Goal: Complete application form

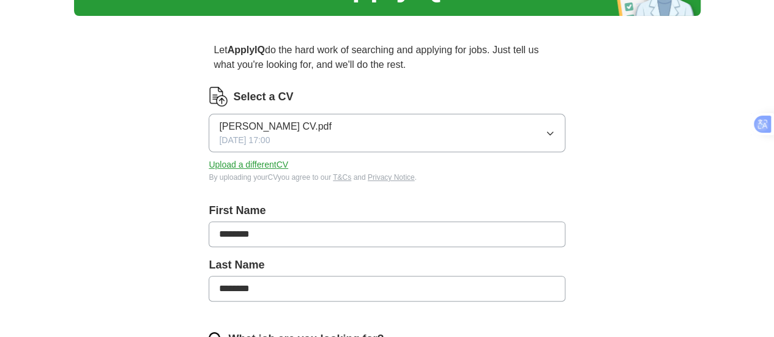
scroll to position [103, 0]
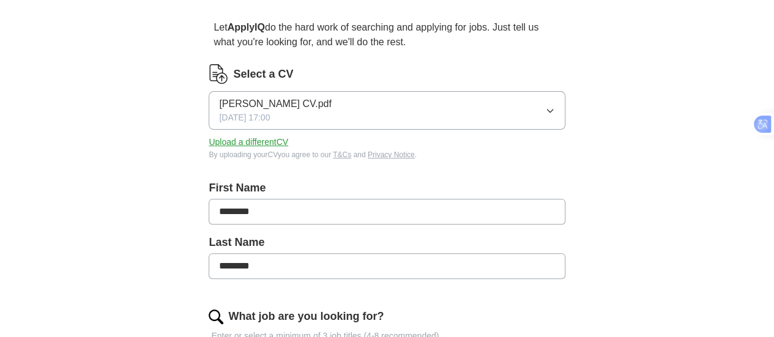
click at [545, 106] on icon "button" at bounding box center [550, 111] width 10 height 10
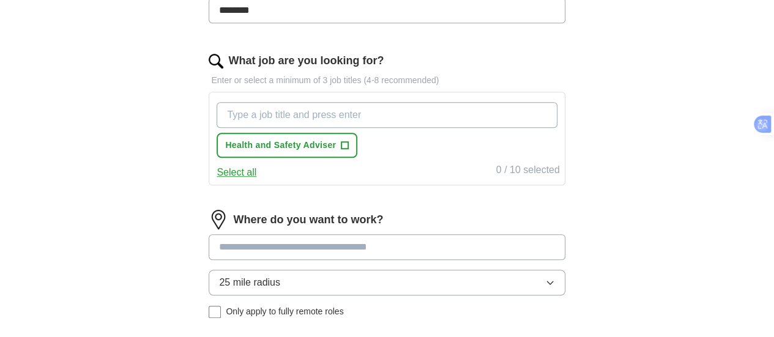
scroll to position [361, 0]
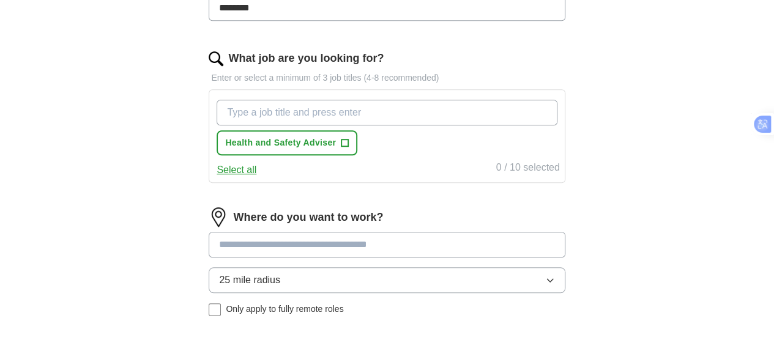
click at [256, 173] on button "Select all" at bounding box center [237, 170] width 40 height 15
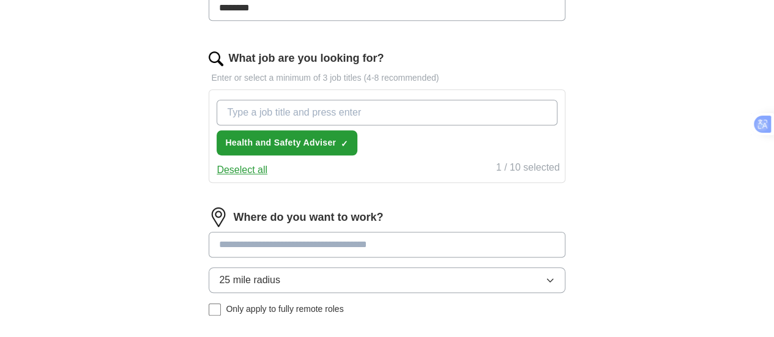
click at [322, 106] on input "What job are you looking for?" at bounding box center [387, 113] width 340 height 26
type input "Senior Health and Safety Advisor"
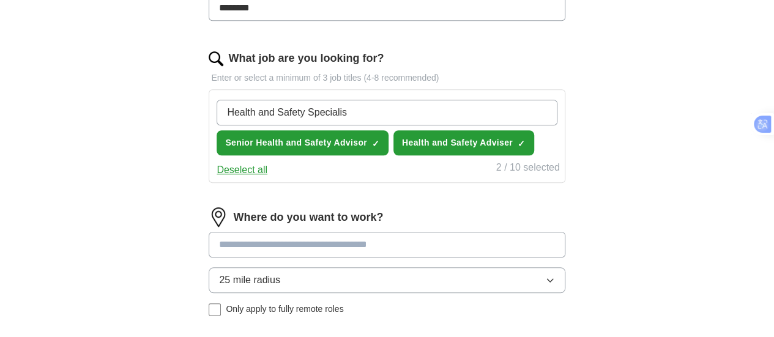
type input "Health and Safety Specialist"
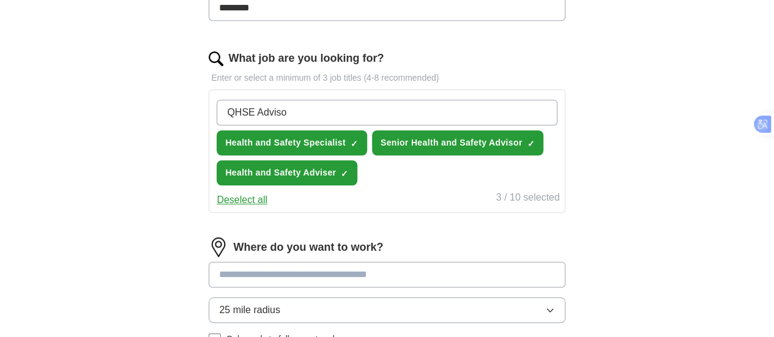
type input "QHSE Advisor"
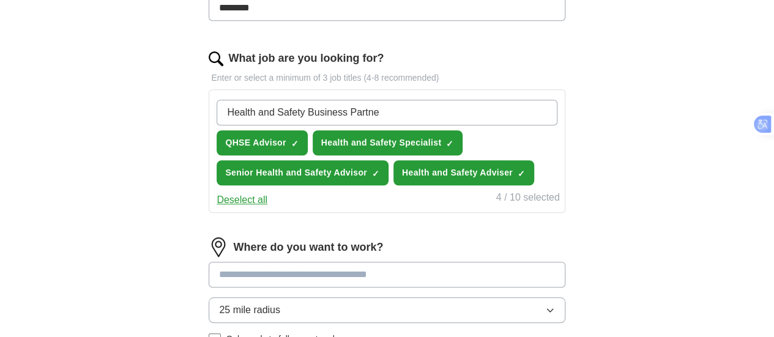
type input "Health and Safety Business Partner"
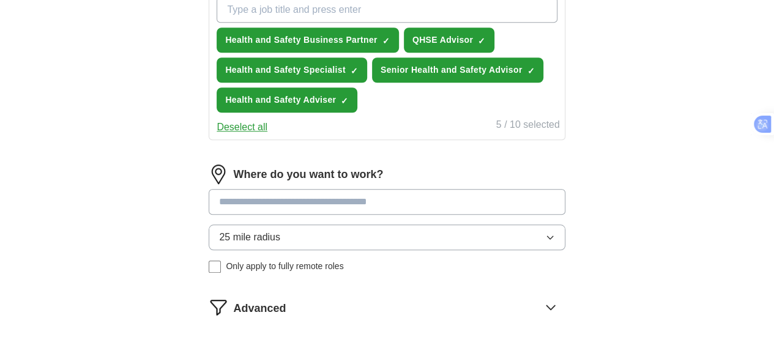
scroll to position [463, 0]
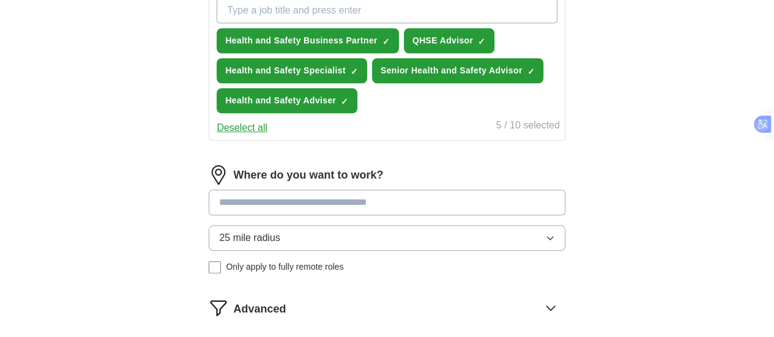
drag, startPoint x: 322, startPoint y: 107, endPoint x: 157, endPoint y: 151, distance: 171.6
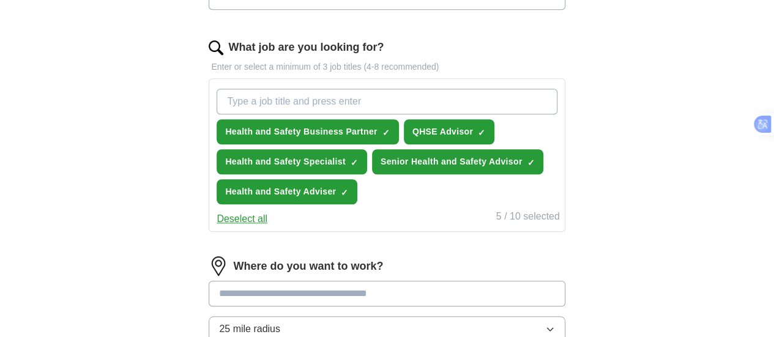
scroll to position [369, 0]
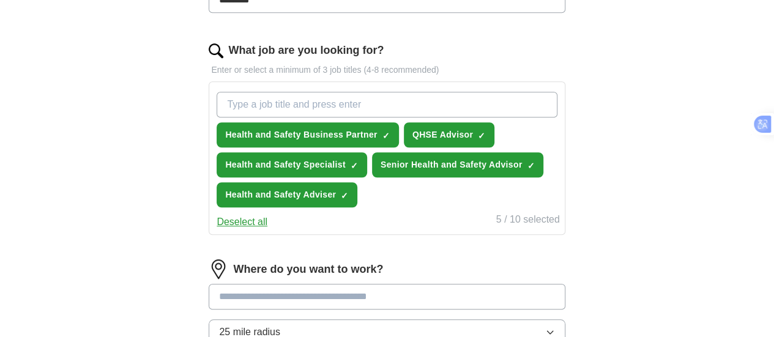
click at [284, 96] on input "What job are you looking for?" at bounding box center [387, 105] width 340 height 26
type input "Senior HSE Advisor"
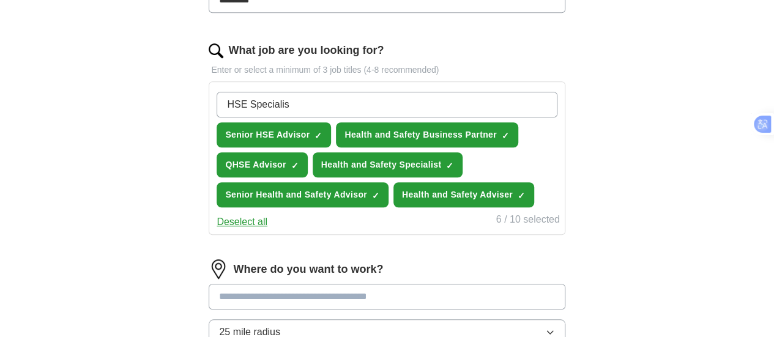
type input "HSE Specialist"
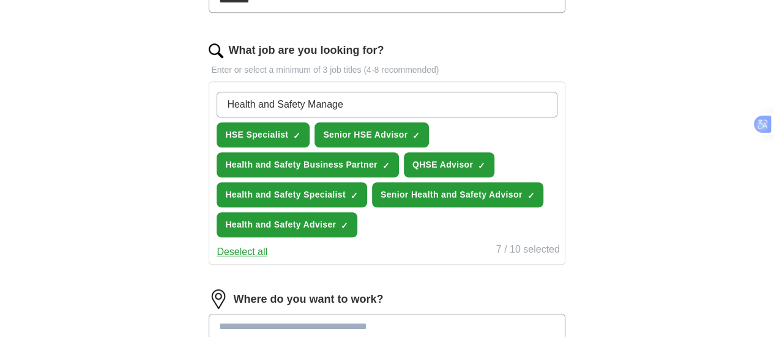
type input "Health and Safety Manager"
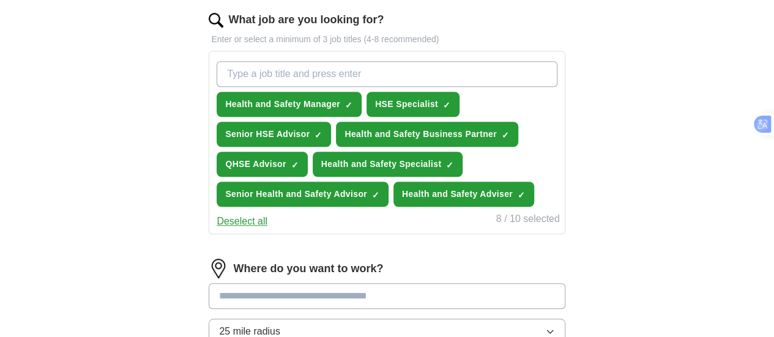
scroll to position [400, 0]
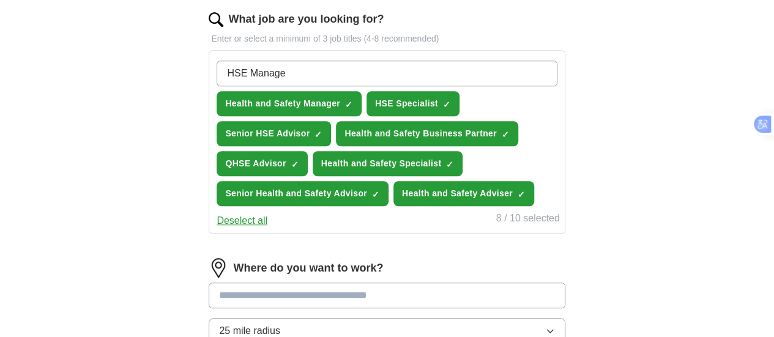
type input "HSE Manager"
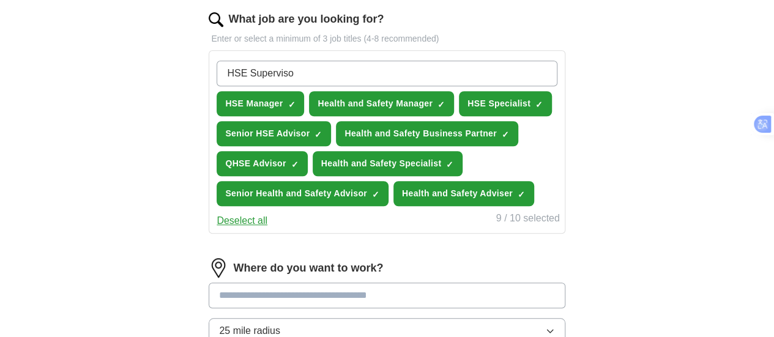
type input "HSE Supervisor"
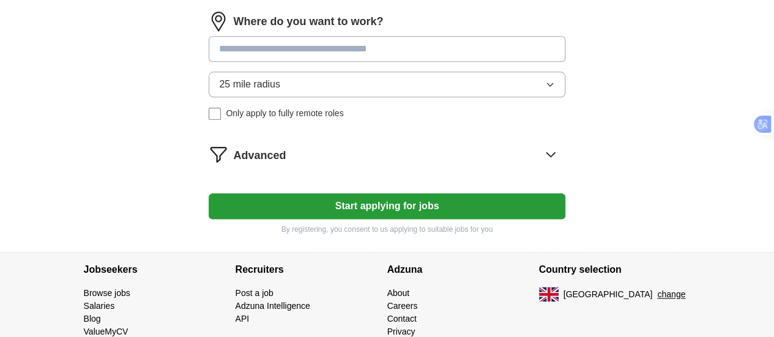
scroll to position [677, 0]
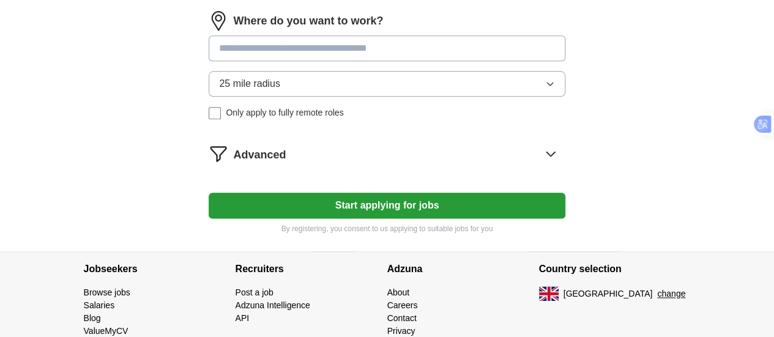
click at [376, 163] on div "Advanced" at bounding box center [399, 154] width 332 height 20
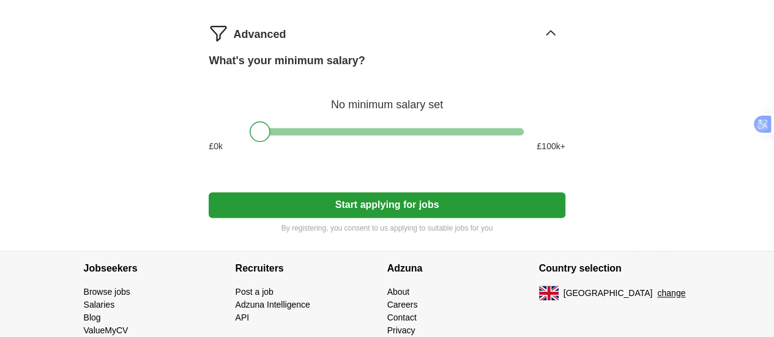
scroll to position [798, 0]
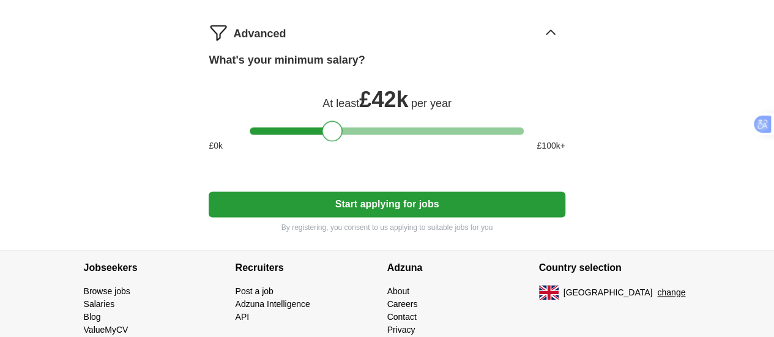
drag, startPoint x: 263, startPoint y: 190, endPoint x: 336, endPoint y: 187, distance: 73.5
click at [336, 141] on div at bounding box center [332, 131] width 21 height 21
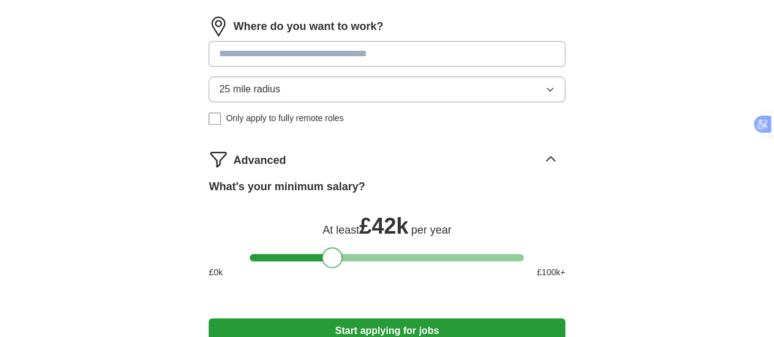
scroll to position [671, 0]
click at [343, 67] on input at bounding box center [387, 55] width 356 height 26
click at [382, 103] on button "25 mile radius" at bounding box center [387, 90] width 356 height 26
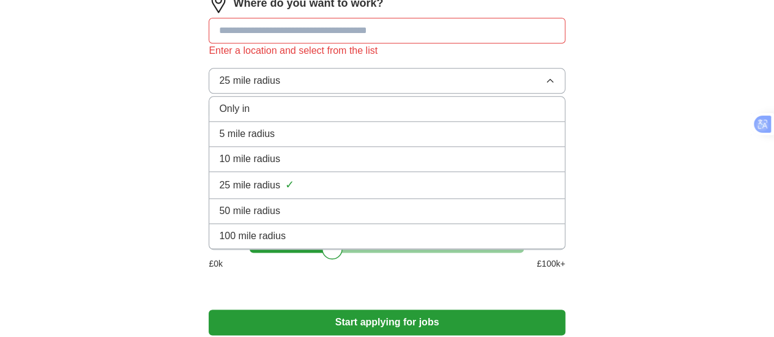
scroll to position [696, 0]
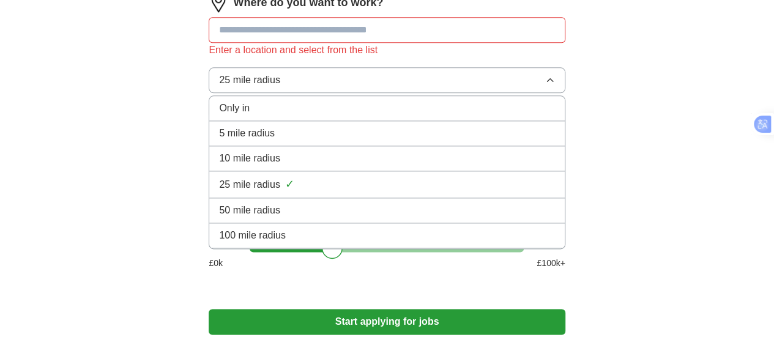
click at [461, 218] on div "50 mile radius" at bounding box center [386, 210] width 335 height 15
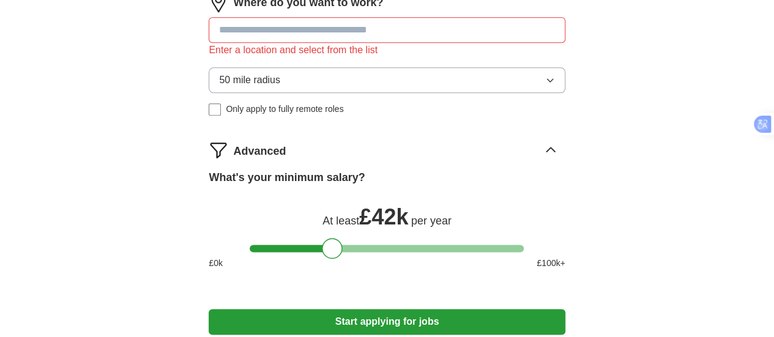
click at [369, 43] on input at bounding box center [387, 30] width 356 height 26
type input "*******"
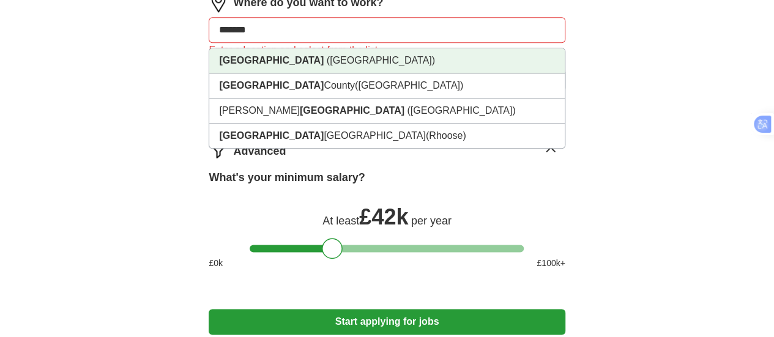
click at [409, 73] on li "[GEOGRAPHIC_DATA] ([GEOGRAPHIC_DATA])" at bounding box center [386, 60] width 355 height 25
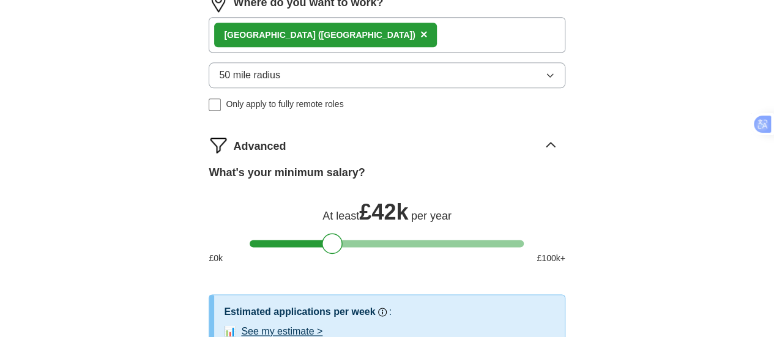
click at [411, 53] on div "[GEOGRAPHIC_DATA] ([GEOGRAPHIC_DATA]) ×" at bounding box center [387, 34] width 356 height 35
click at [401, 53] on div "[GEOGRAPHIC_DATA] ([GEOGRAPHIC_DATA]) ×" at bounding box center [387, 34] width 356 height 35
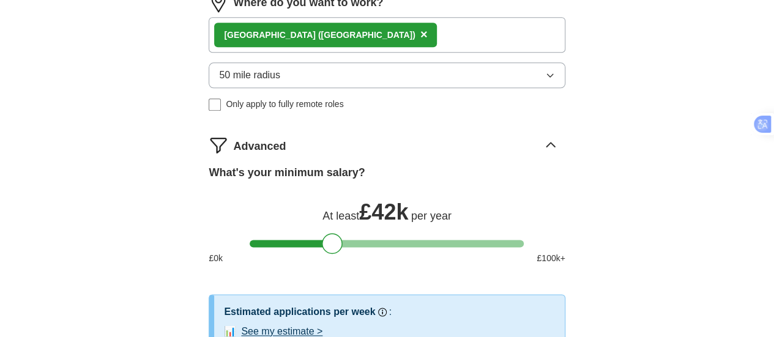
click at [401, 53] on div "[GEOGRAPHIC_DATA] ([GEOGRAPHIC_DATA]) ×" at bounding box center [387, 34] width 356 height 35
click at [420, 41] on span "×" at bounding box center [423, 34] width 7 height 13
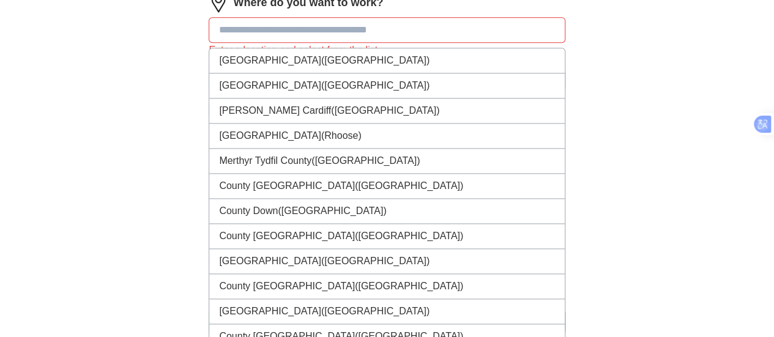
click at [444, 43] on input at bounding box center [387, 30] width 356 height 26
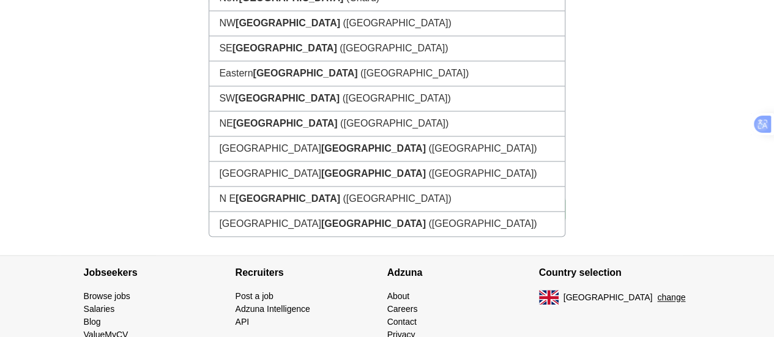
scroll to position [697, 0]
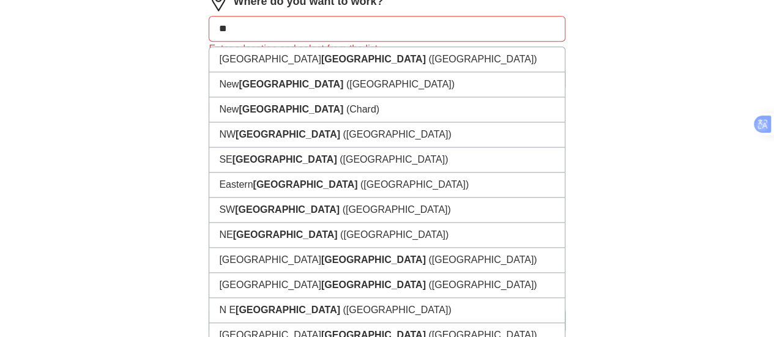
type input "*"
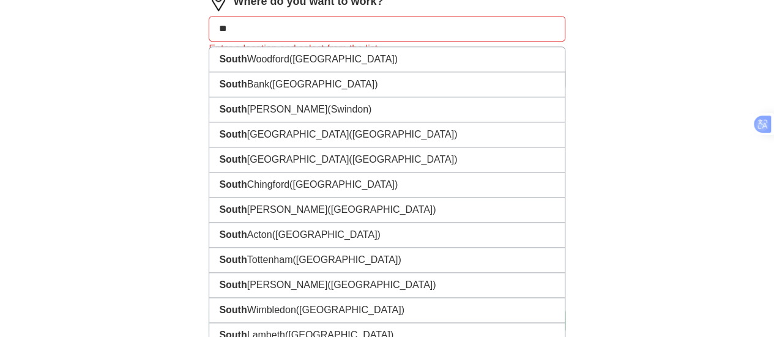
type input "*"
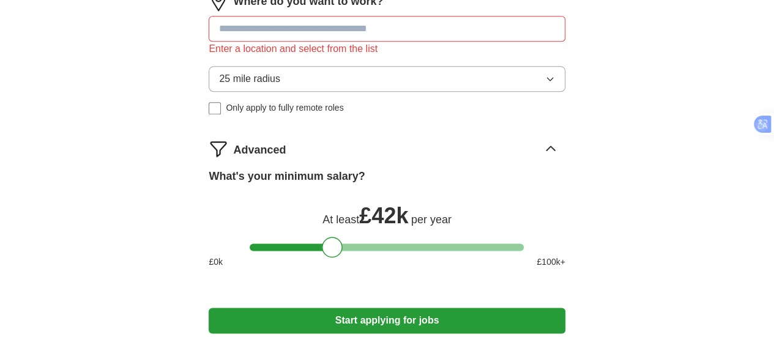
click at [444, 42] on input at bounding box center [387, 29] width 356 height 26
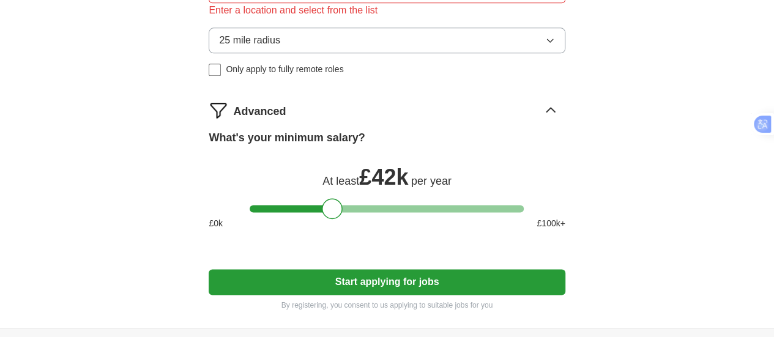
scroll to position [735, 0]
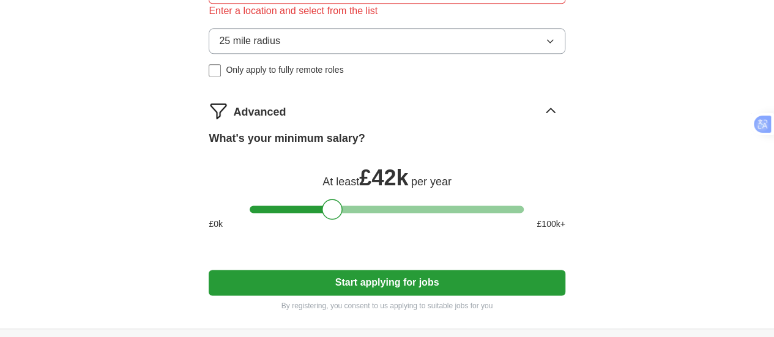
type input "*******"
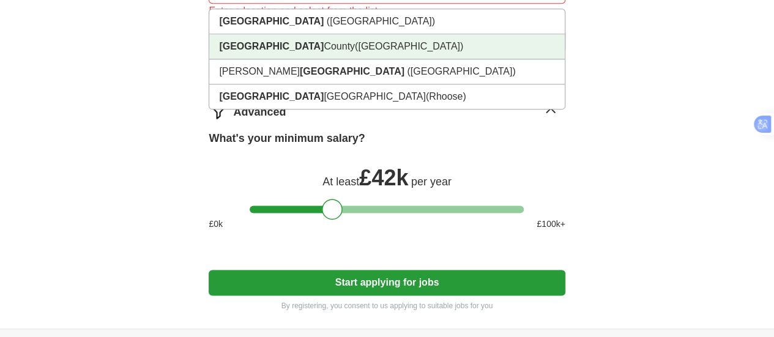
click at [273, 59] on li "[GEOGRAPHIC_DATA] ([GEOGRAPHIC_DATA])" at bounding box center [386, 46] width 355 height 25
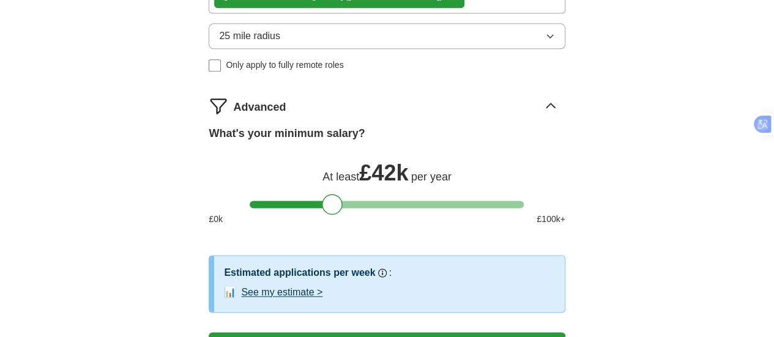
click at [280, 43] on span "25 mile radius" at bounding box center [249, 36] width 61 height 15
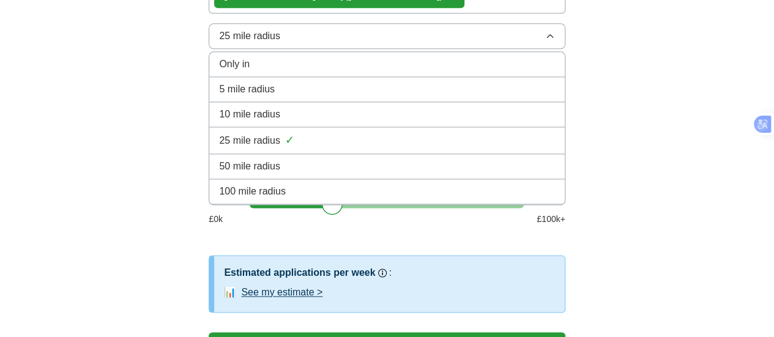
click at [333, 199] on div "100 mile radius" at bounding box center [386, 191] width 335 height 15
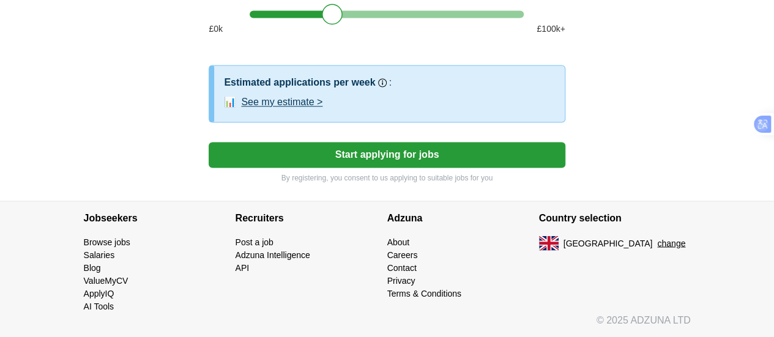
scroll to position [972, 0]
click at [433, 167] on button "Start applying for jobs" at bounding box center [387, 155] width 356 height 26
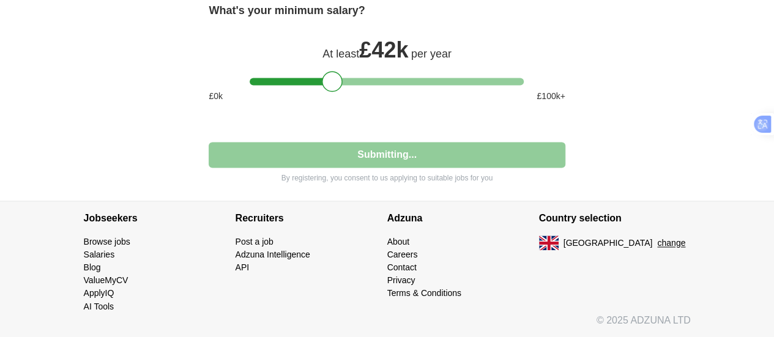
scroll to position [914, 0]
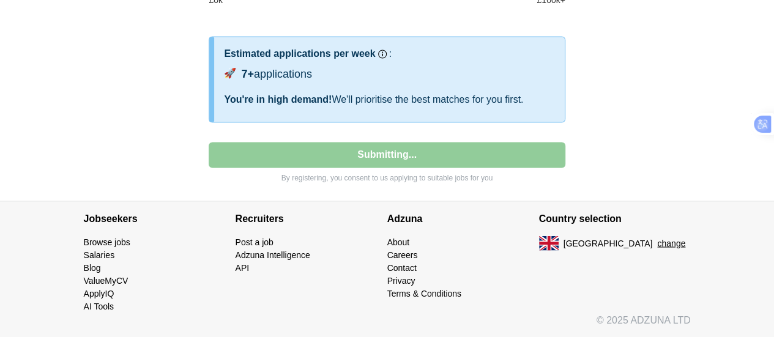
select select "**"
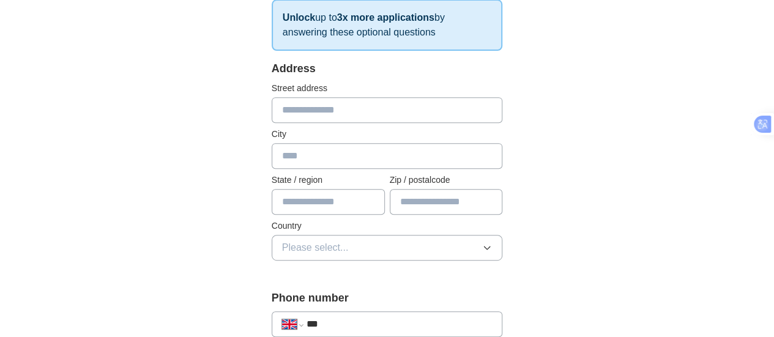
scroll to position [239, 0]
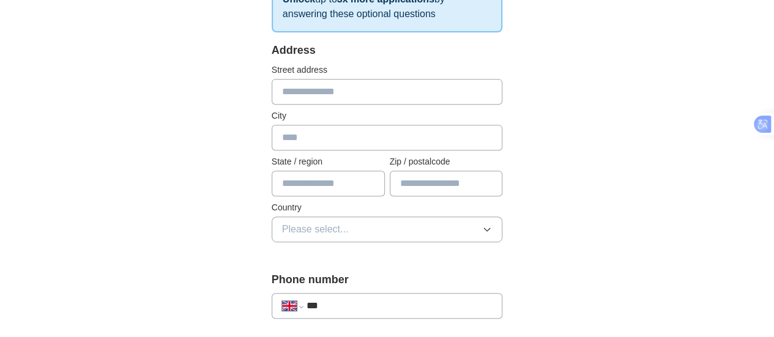
click at [368, 87] on input "text" at bounding box center [387, 92] width 231 height 26
type input "**********"
click at [340, 122] on div "City" at bounding box center [387, 130] width 231 height 41
click at [335, 134] on input "text" at bounding box center [387, 138] width 231 height 26
type input "*******"
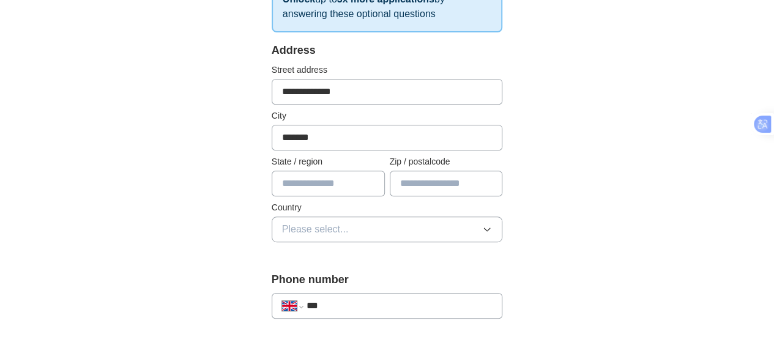
click at [293, 180] on input "text" at bounding box center [328, 184] width 113 height 26
type input "**********"
click at [397, 179] on input "text" at bounding box center [446, 184] width 113 height 26
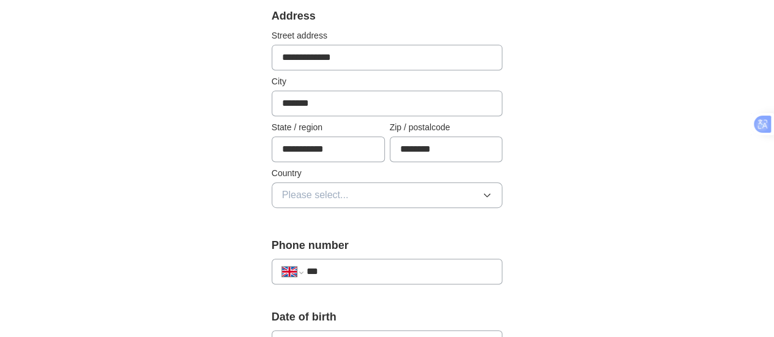
type input "********"
click at [393, 191] on button "Please select..." at bounding box center [387, 195] width 231 height 26
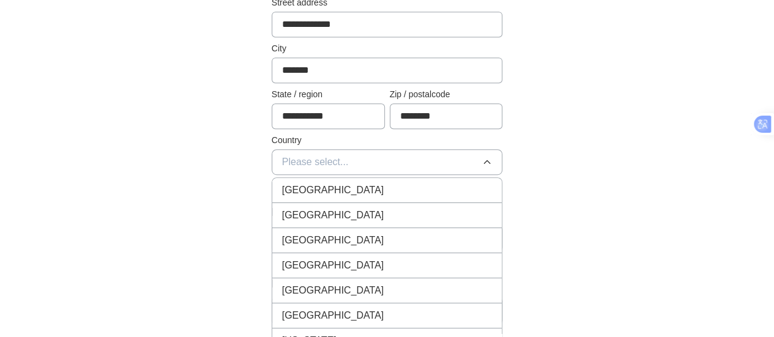
scroll to position [307, 0]
click at [393, 191] on div "[GEOGRAPHIC_DATA]" at bounding box center [387, 189] width 210 height 15
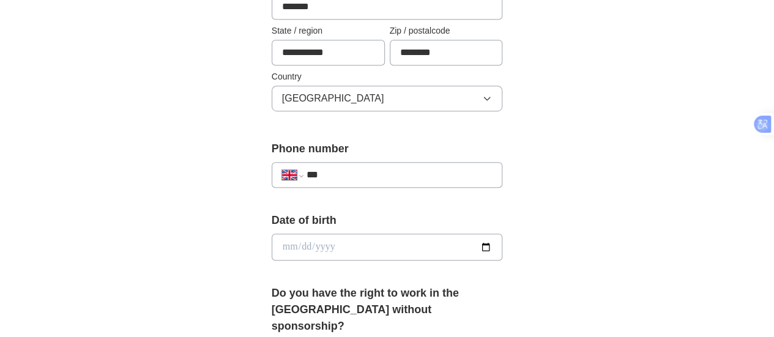
scroll to position [371, 0]
click at [318, 174] on input "***" at bounding box center [400, 173] width 186 height 15
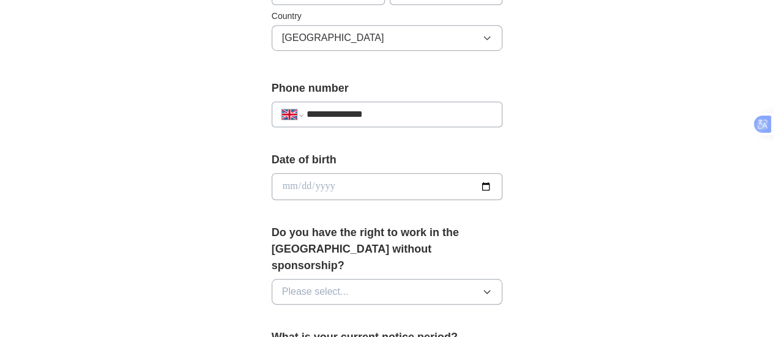
scroll to position [431, 0]
type input "**********"
click at [272, 188] on input "date" at bounding box center [387, 186] width 231 height 27
type input "**********"
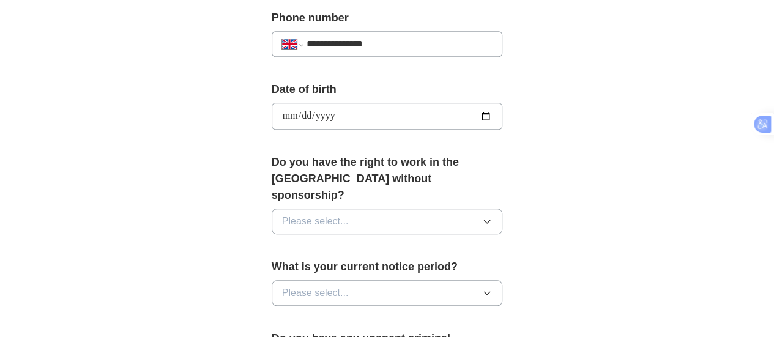
scroll to position [508, 0]
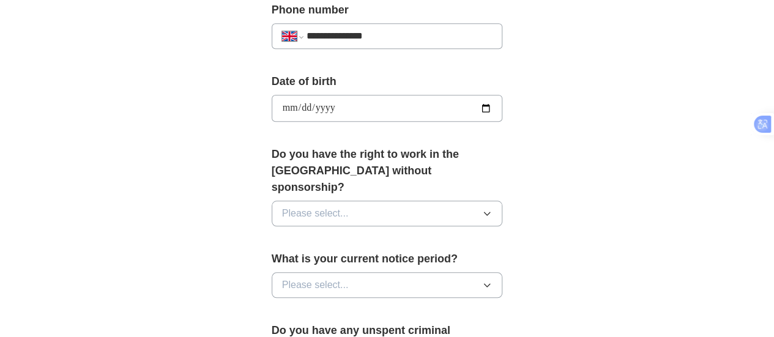
click at [282, 206] on span "Please select..." at bounding box center [315, 213] width 67 height 15
click at [286, 259] on div "No" at bounding box center [387, 266] width 210 height 15
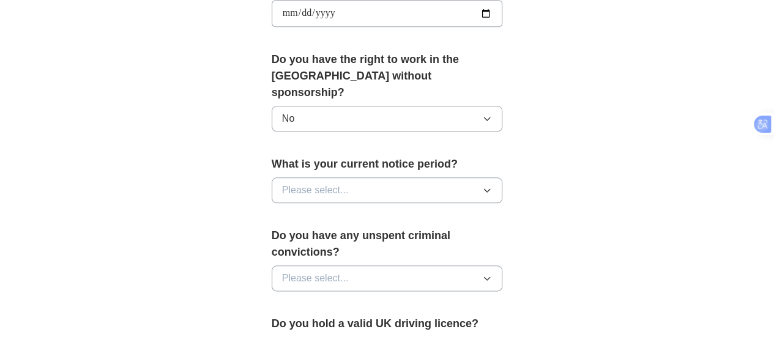
scroll to position [604, 0]
click at [307, 180] on button "Please select..." at bounding box center [387, 190] width 231 height 26
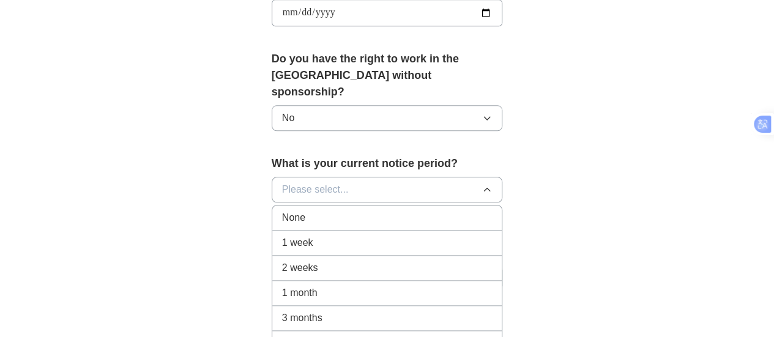
click at [311, 286] on div "1 month" at bounding box center [387, 293] width 210 height 15
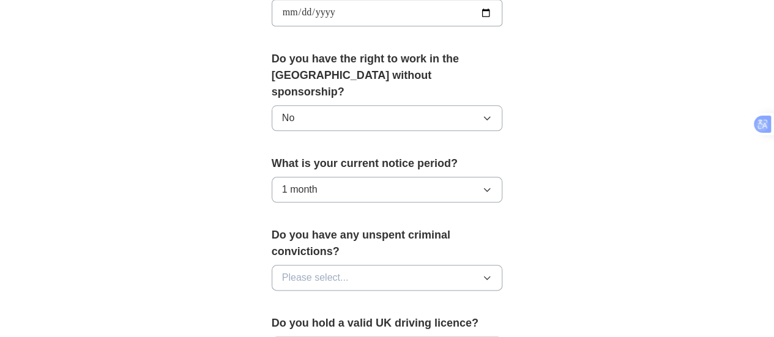
click at [322, 265] on button "Please select..." at bounding box center [387, 278] width 231 height 26
click at [321, 319] on li "No" at bounding box center [387, 331] width 230 height 25
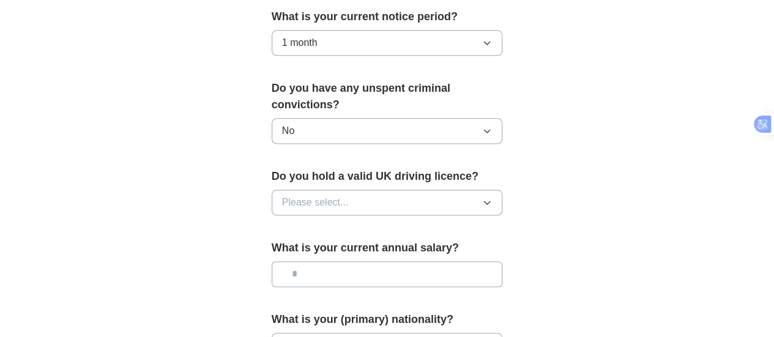
scroll to position [760, 0]
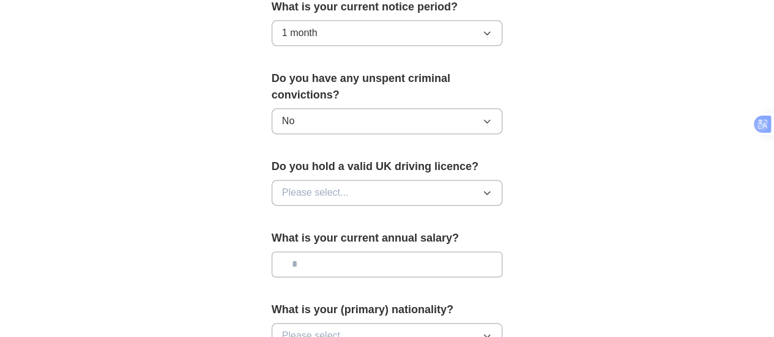
click at [328, 168] on div "Do you hold a valid UK driving licence? Please select..." at bounding box center [387, 186] width 231 height 57
click at [328, 180] on button "Please select..." at bounding box center [387, 193] width 231 height 26
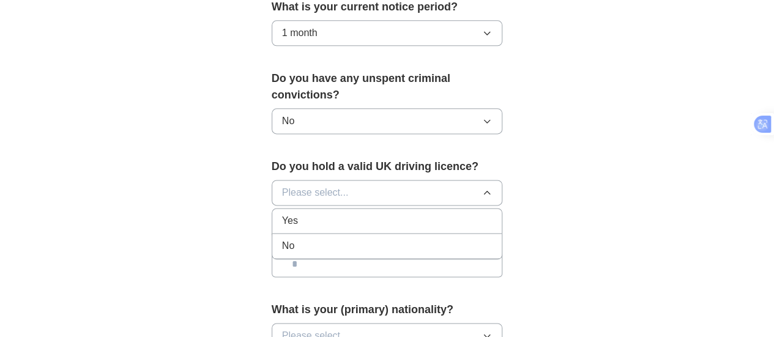
click at [325, 214] on div "Yes" at bounding box center [387, 221] width 210 height 15
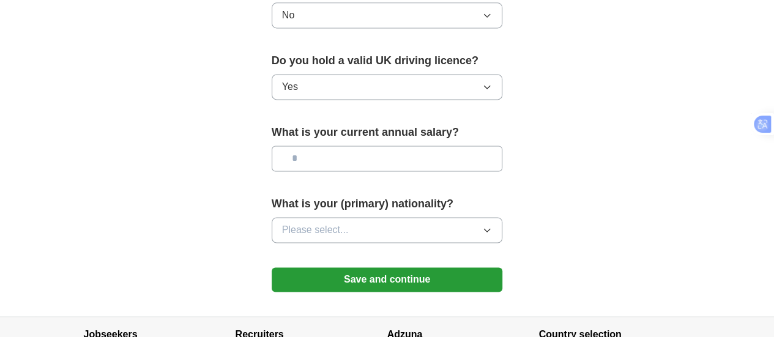
scroll to position [867, 0]
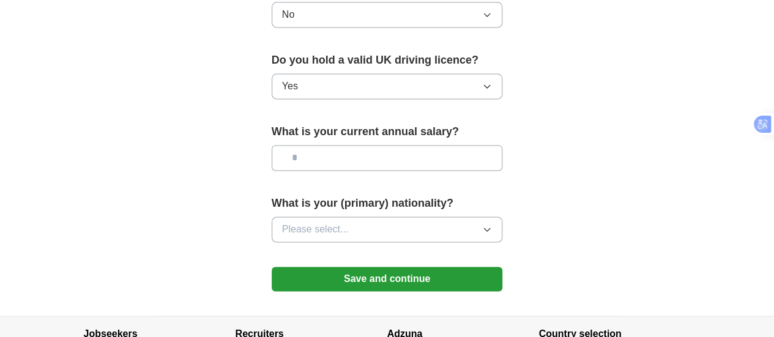
click at [359, 267] on button "Save and continue" at bounding box center [387, 279] width 231 height 24
